Goal: Information Seeking & Learning: Learn about a topic

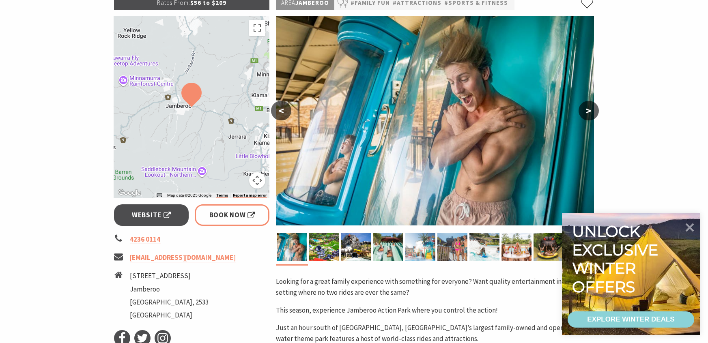
scroll to position [137, 0]
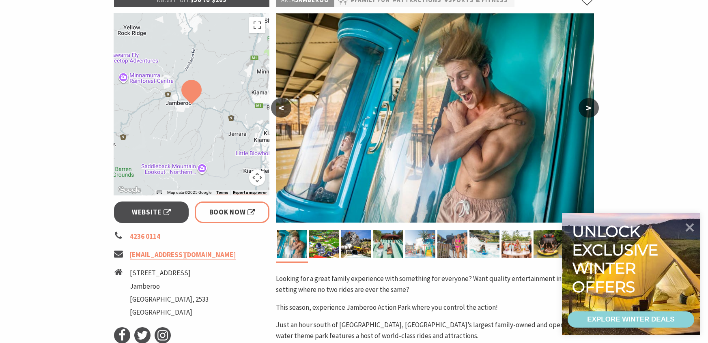
click at [592, 103] on button ">" at bounding box center [589, 107] width 20 height 19
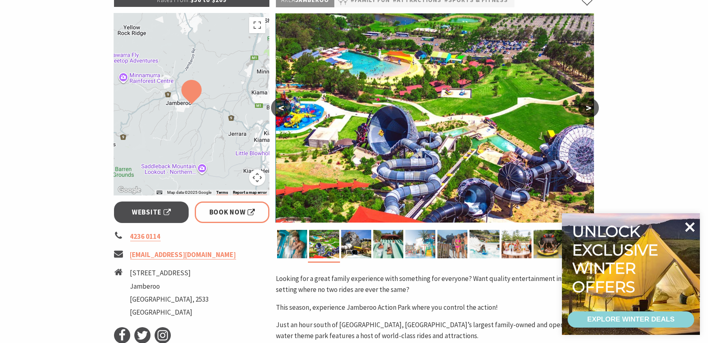
click at [695, 230] on icon at bounding box center [689, 226] width 19 height 19
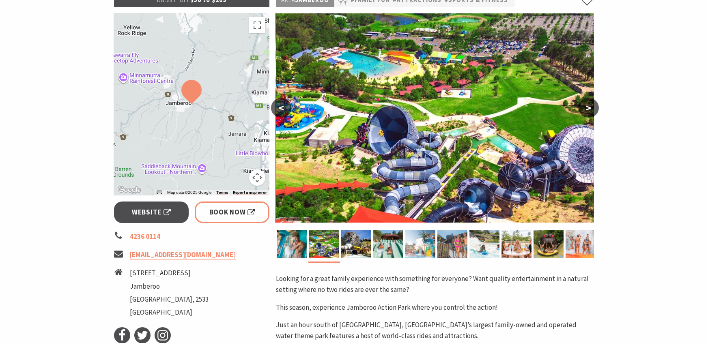
click at [582, 118] on img at bounding box center [435, 117] width 318 height 209
click at [590, 110] on button ">" at bounding box center [589, 107] width 20 height 19
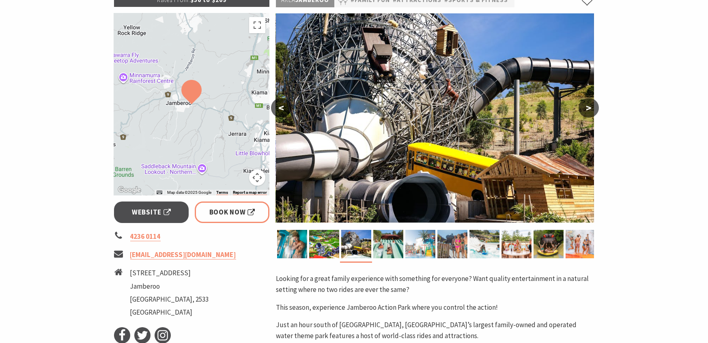
click at [590, 110] on button ">" at bounding box center [589, 107] width 20 height 19
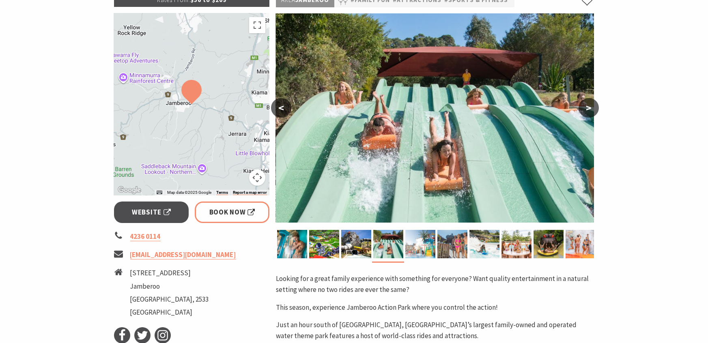
click at [590, 110] on button ">" at bounding box center [589, 107] width 20 height 19
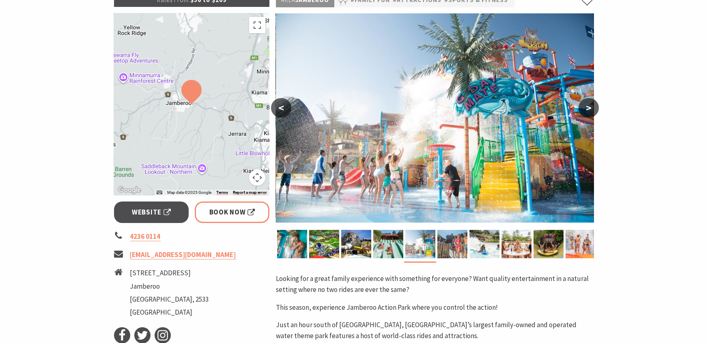
click at [590, 110] on button ">" at bounding box center [589, 107] width 20 height 19
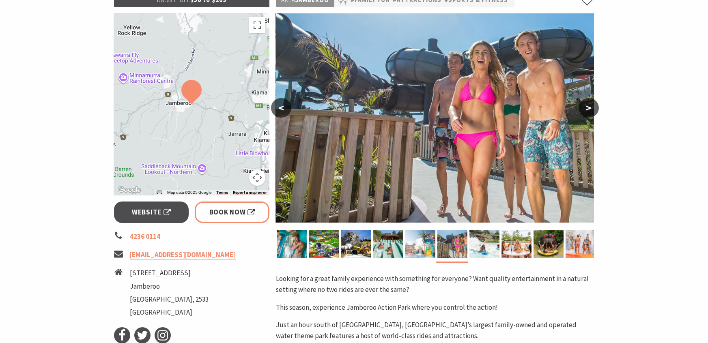
click at [589, 109] on button ">" at bounding box center [589, 107] width 20 height 19
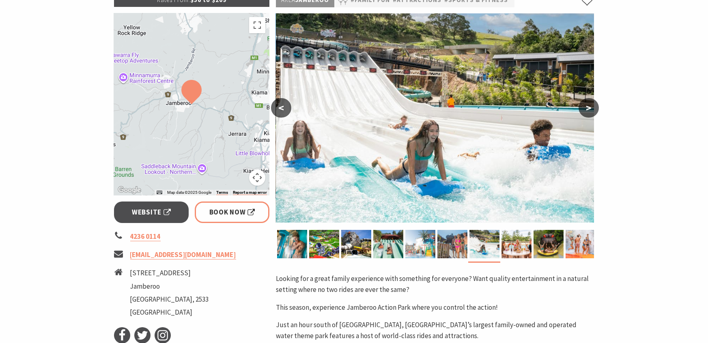
click at [589, 109] on button ">" at bounding box center [589, 107] width 20 height 19
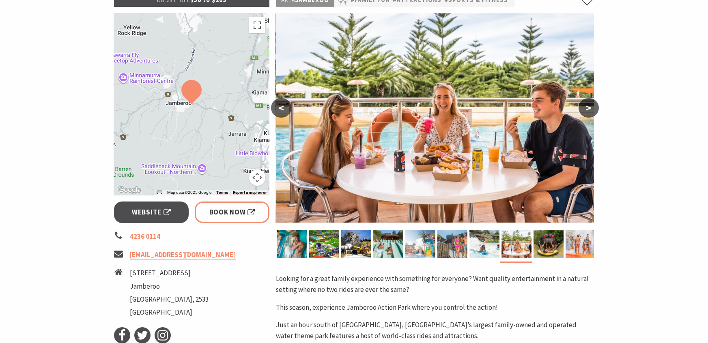
click at [590, 110] on button ">" at bounding box center [589, 107] width 20 height 19
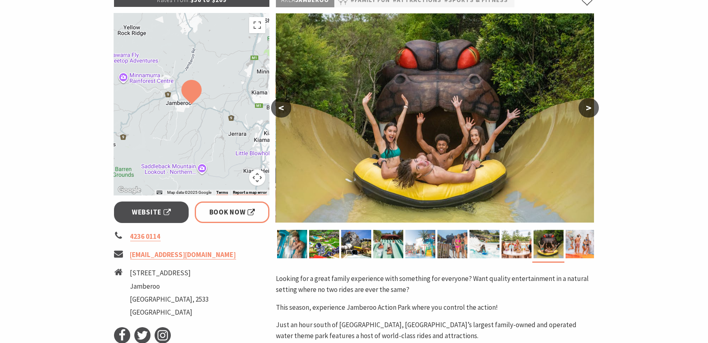
click at [589, 109] on button ">" at bounding box center [589, 107] width 20 height 19
